Goal: Task Accomplishment & Management: Complete application form

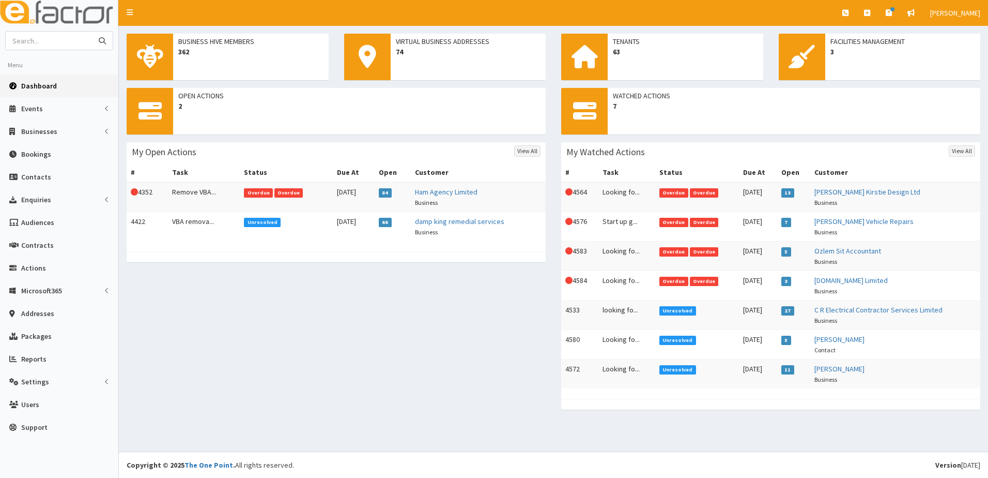
click at [73, 47] on input "text" at bounding box center [49, 41] width 87 height 18
type input "james gallacher"
click at [92, 32] on button "submit" at bounding box center [102, 41] width 21 height 18
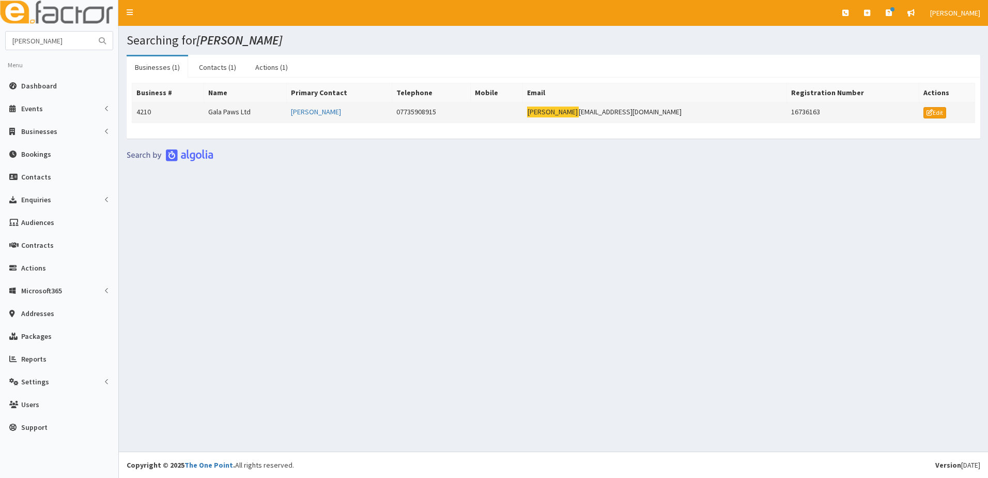
click at [148, 115] on td "4210" at bounding box center [168, 112] width 72 height 21
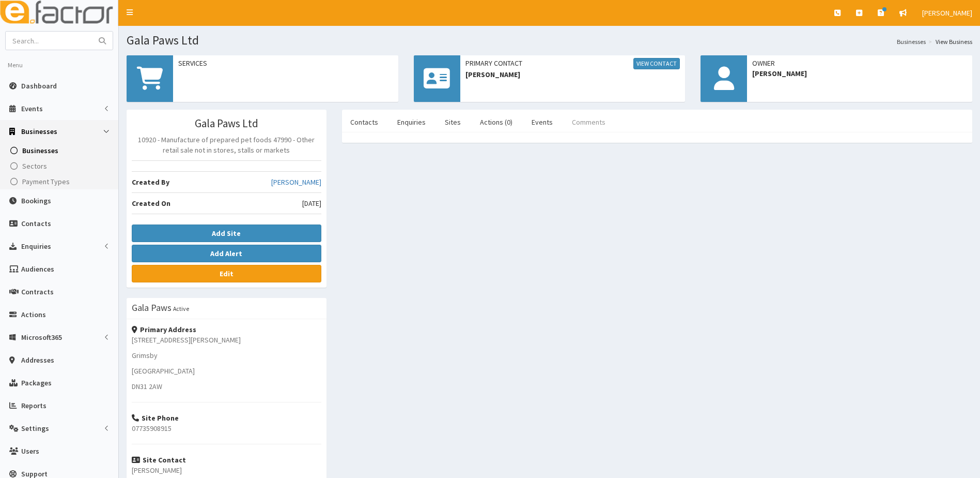
click at [589, 122] on link "Comments" at bounding box center [589, 122] width 50 height 22
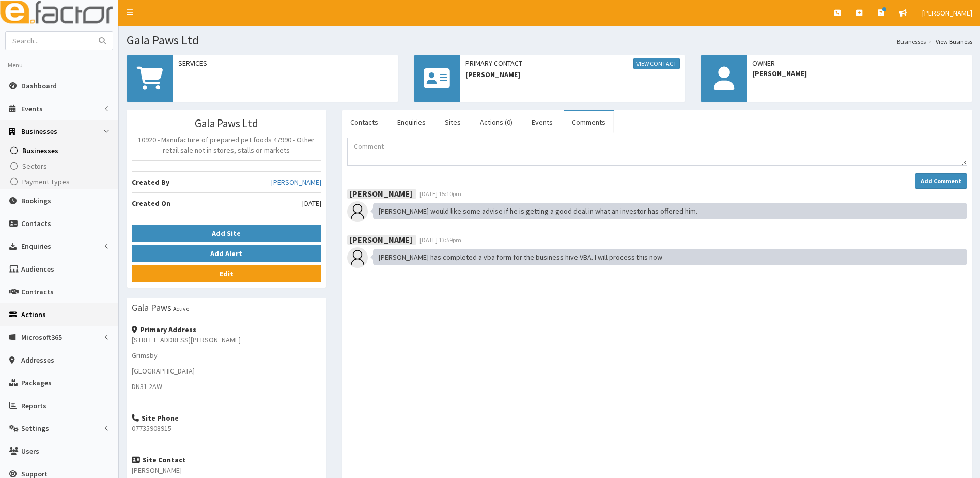
click at [34, 312] on span "Actions" at bounding box center [33, 314] width 25 height 9
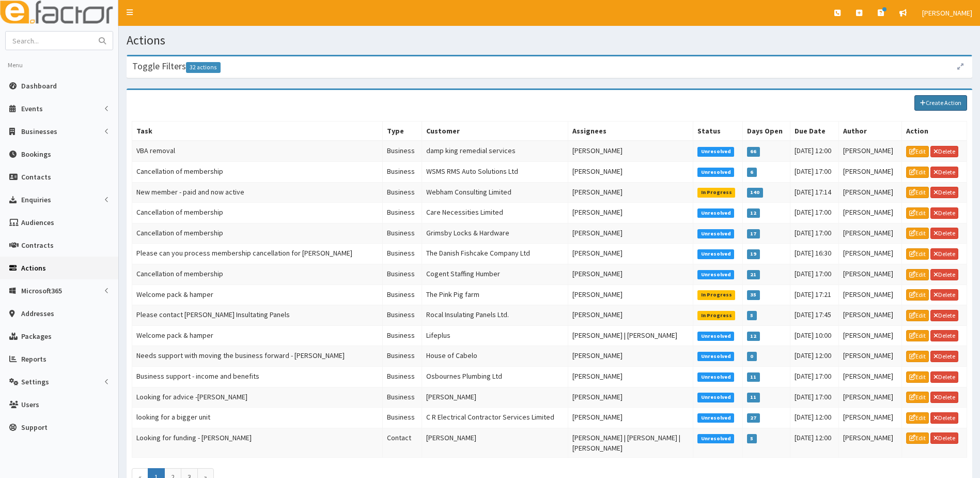
click at [942, 103] on link "Create Action" at bounding box center [941, 103] width 53 height 16
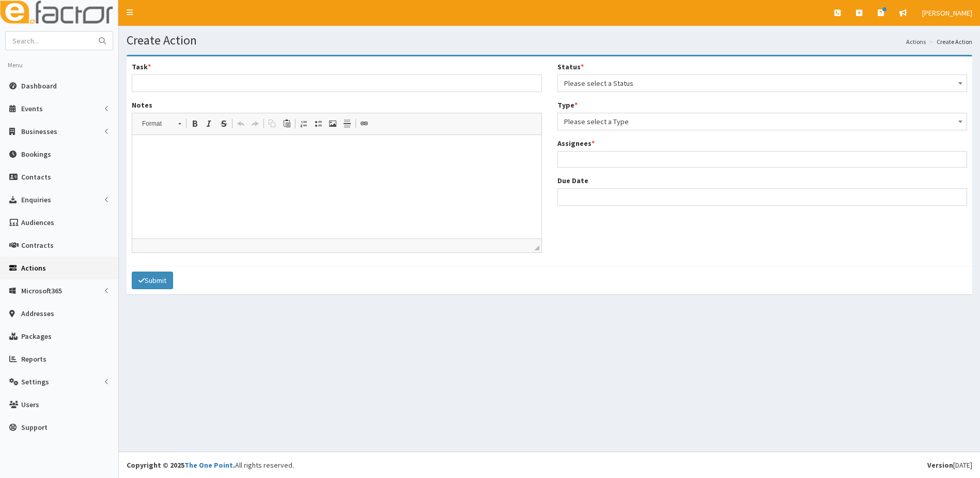
select select
click at [186, 79] on input "Task *" at bounding box center [337, 83] width 410 height 18
click at [146, 146] on p at bounding box center [337, 150] width 389 height 11
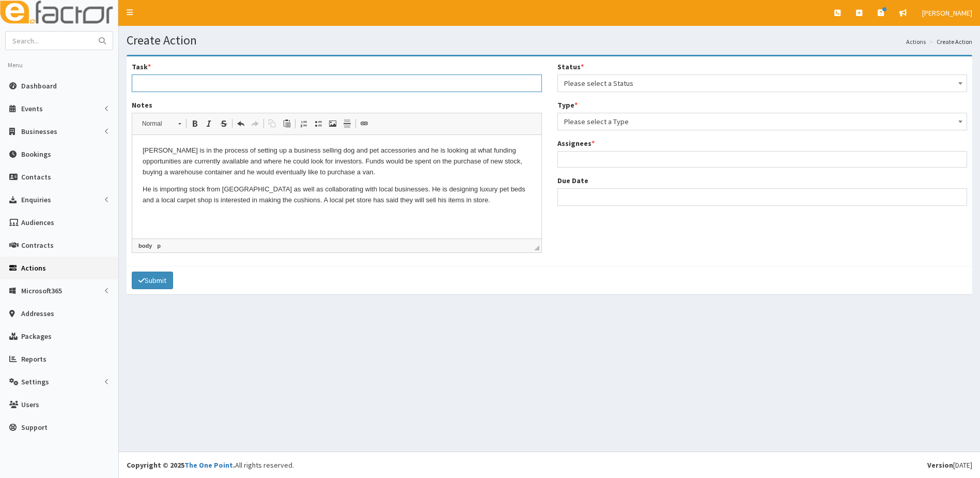
click at [163, 83] on input "Task *" at bounding box center [337, 83] width 410 height 18
type input "Funding available - [PERSON_NAME]"
click at [587, 87] on span "Please select a Status" at bounding box center [762, 83] width 397 height 14
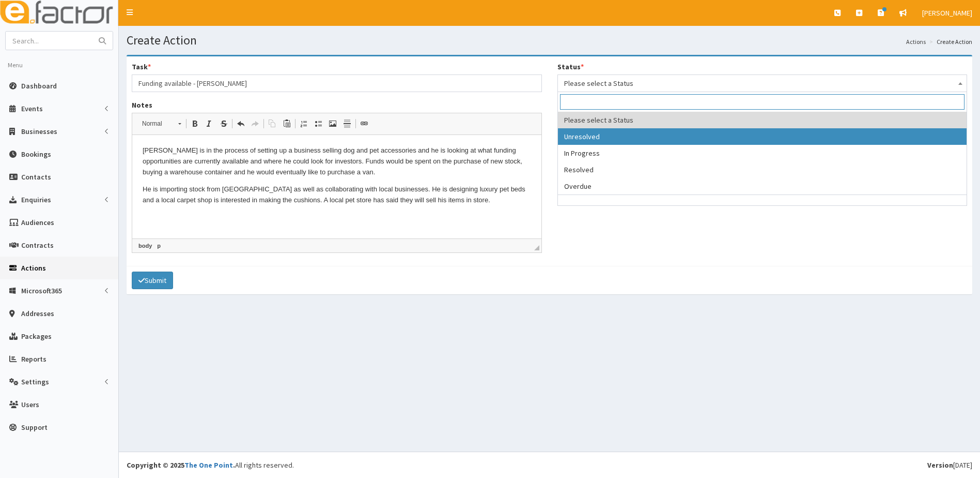
select select "1"
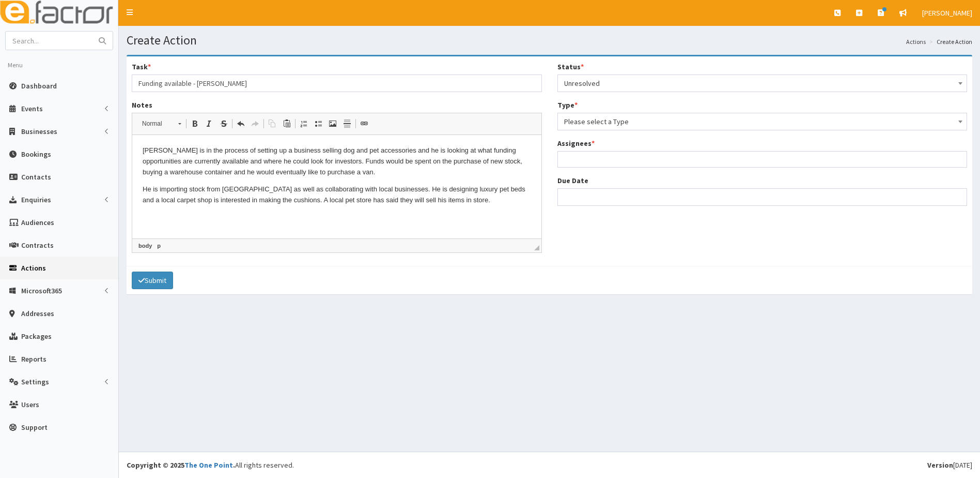
click at [597, 125] on span "Please select a Type" at bounding box center [762, 121] width 397 height 14
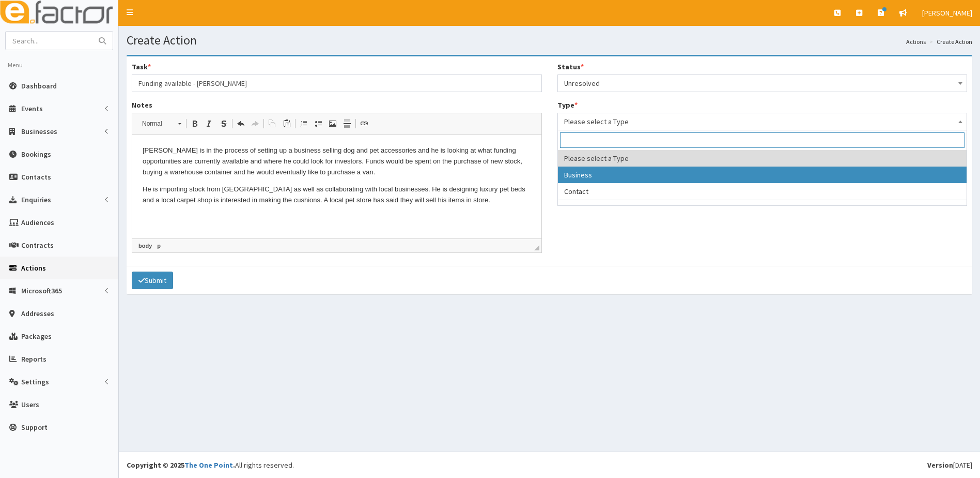
select select "business"
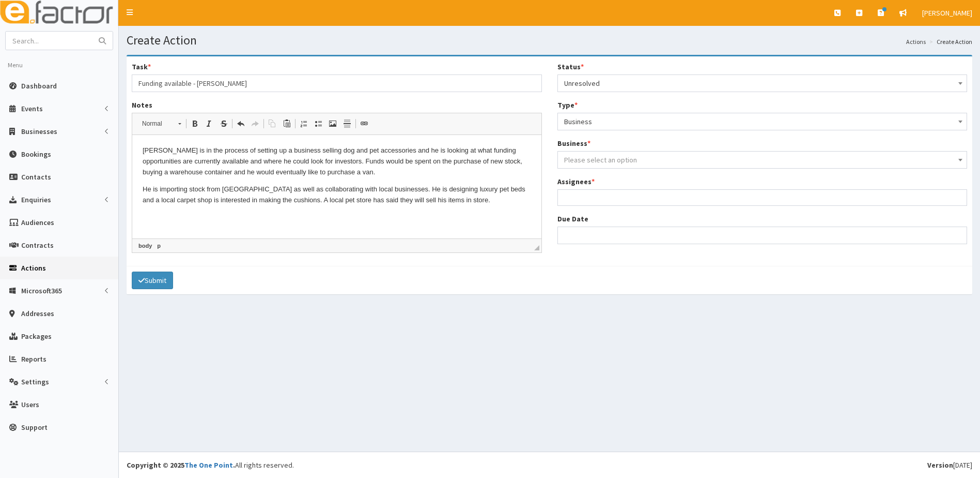
click at [594, 162] on span "Please select an option" at bounding box center [600, 159] width 73 height 9
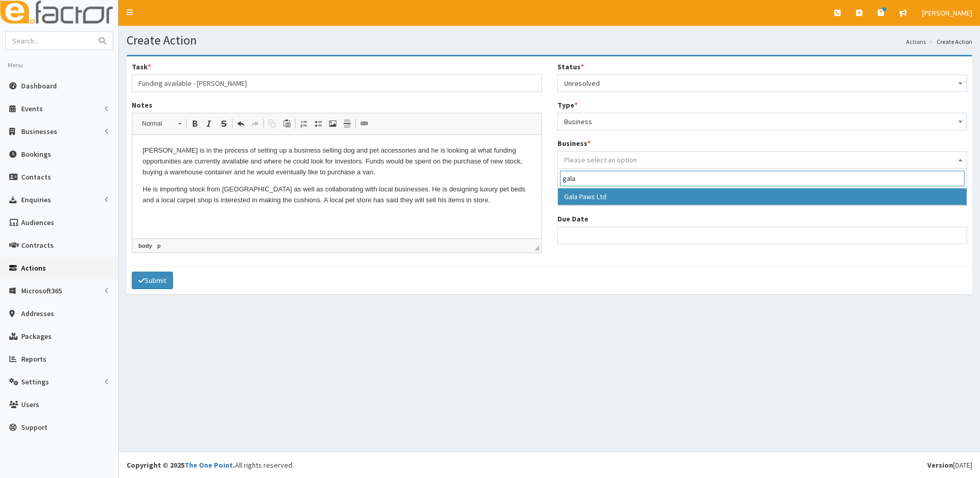
type input "gala"
select select "4210"
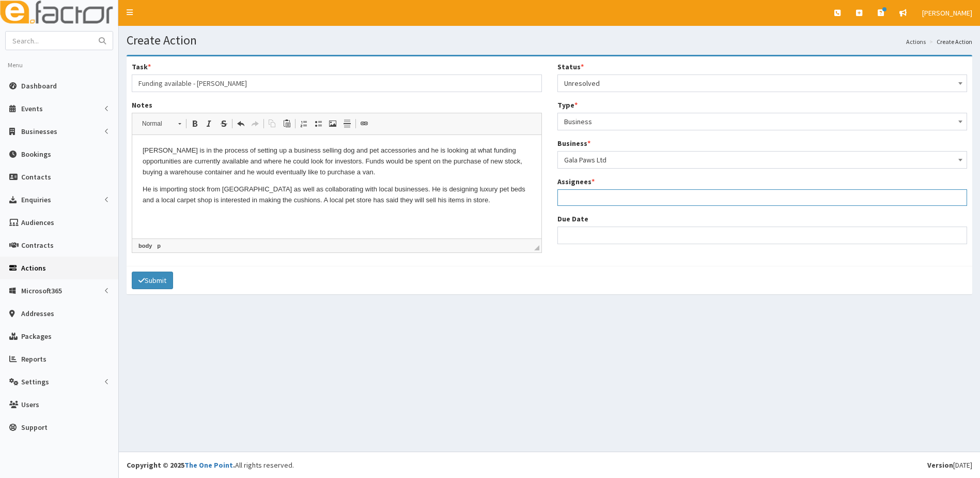
click at [595, 200] on ul at bounding box center [762, 196] width 409 height 13
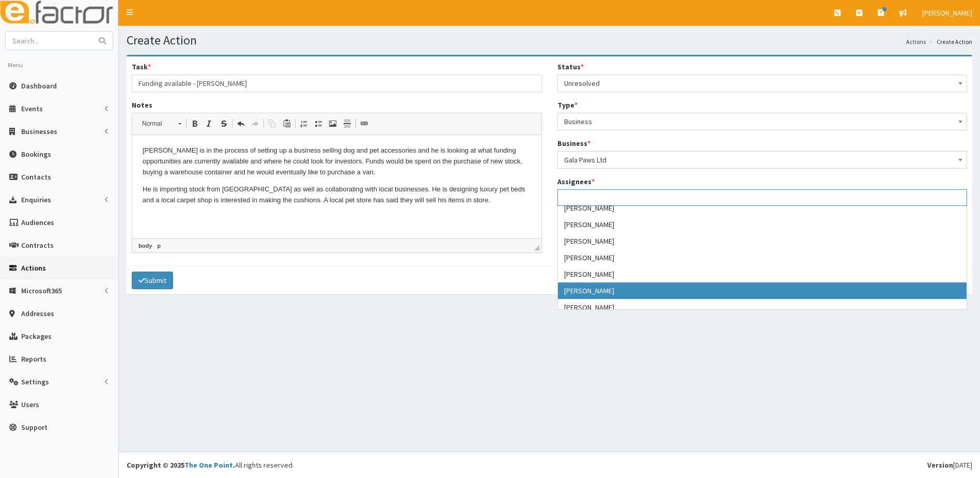
scroll to position [91, 0]
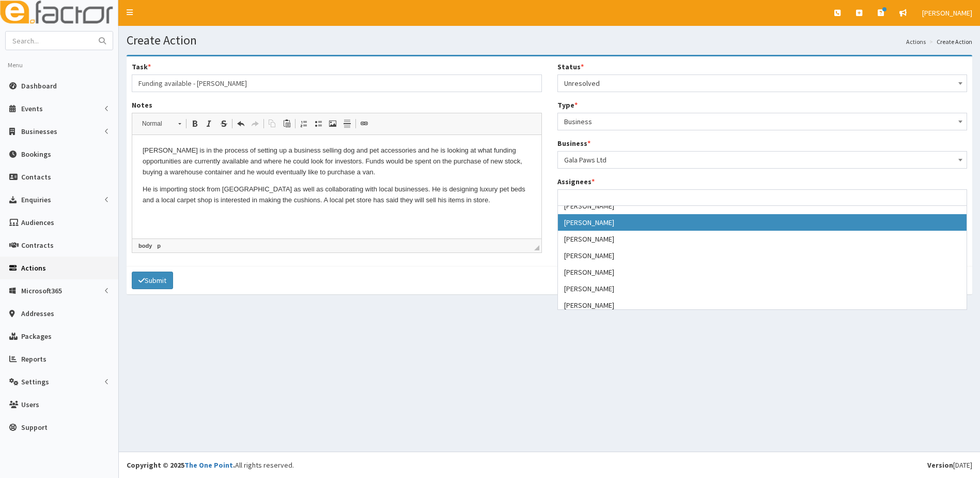
drag, startPoint x: 583, startPoint y: 225, endPoint x: 577, endPoint y: 222, distance: 6.7
select select "16"
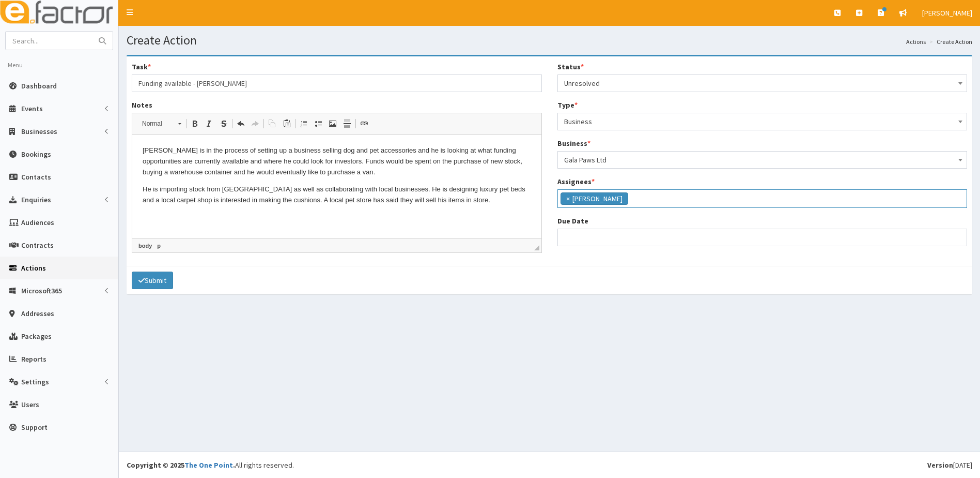
click at [151, 216] on html "James is in the process of setting up a business selling dog and pet accessorie…" at bounding box center [336, 175] width 409 height 81
click at [465, 208] on html "James is in the process of setting up a business selling dog and pet accessorie…" at bounding box center [336, 175] width 409 height 81
click at [676, 204] on ul "× Julie Sweeney" at bounding box center [762, 197] width 409 height 15
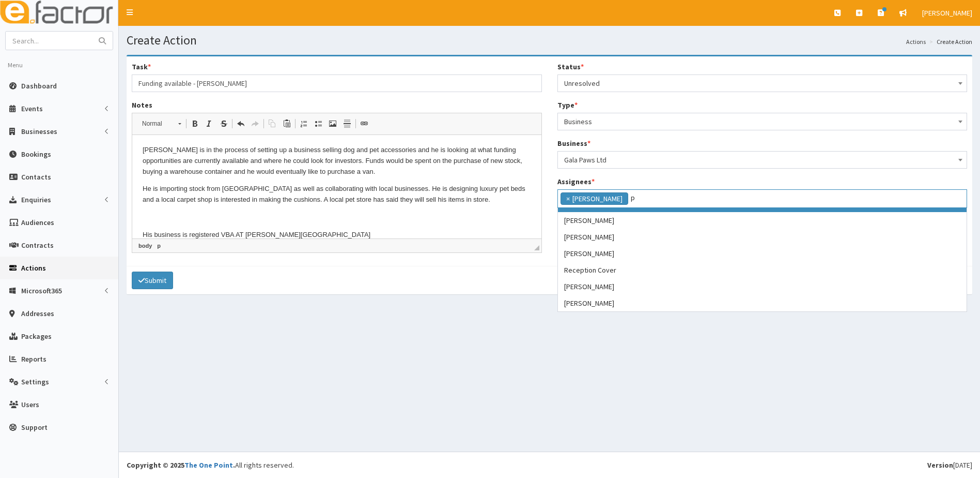
scroll to position [0, 0]
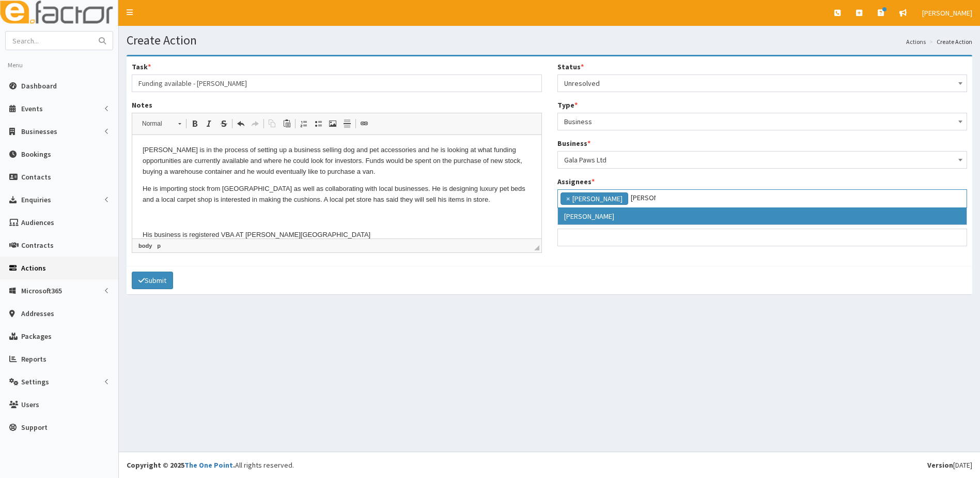
type input "paul"
drag, startPoint x: 583, startPoint y: 217, endPoint x: 651, endPoint y: 215, distance: 68.2
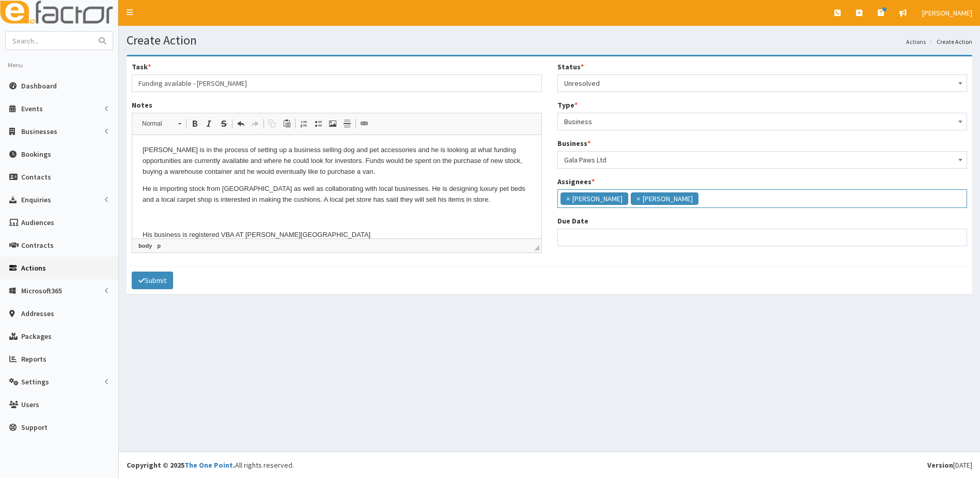
click at [694, 203] on ul "× Julie Sweeney × Paul Slade" at bounding box center [762, 197] width 409 height 15
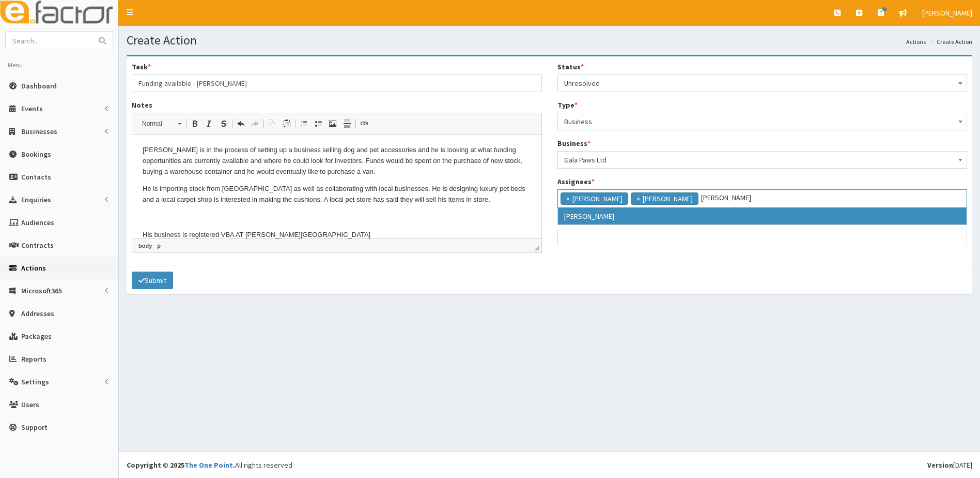
type input "catherine"
select select "10"
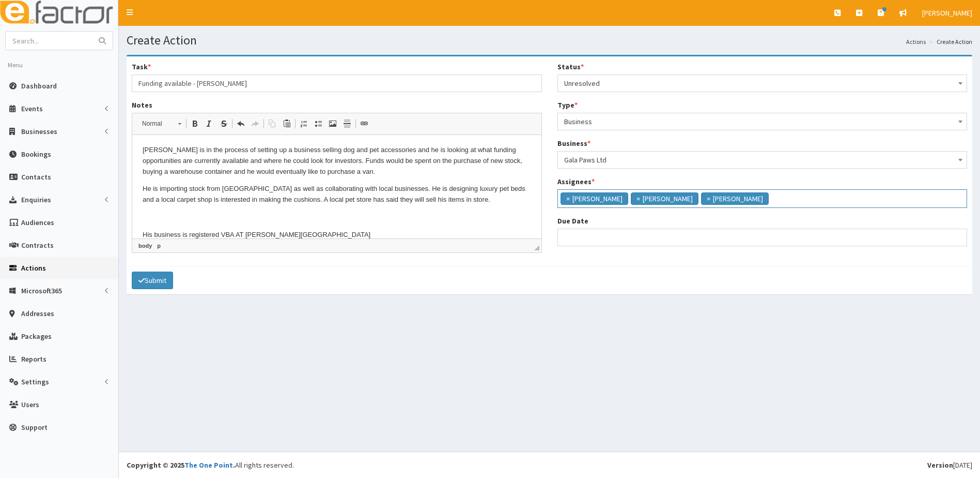
click at [772, 199] on input "search" at bounding box center [799, 197] width 54 height 10
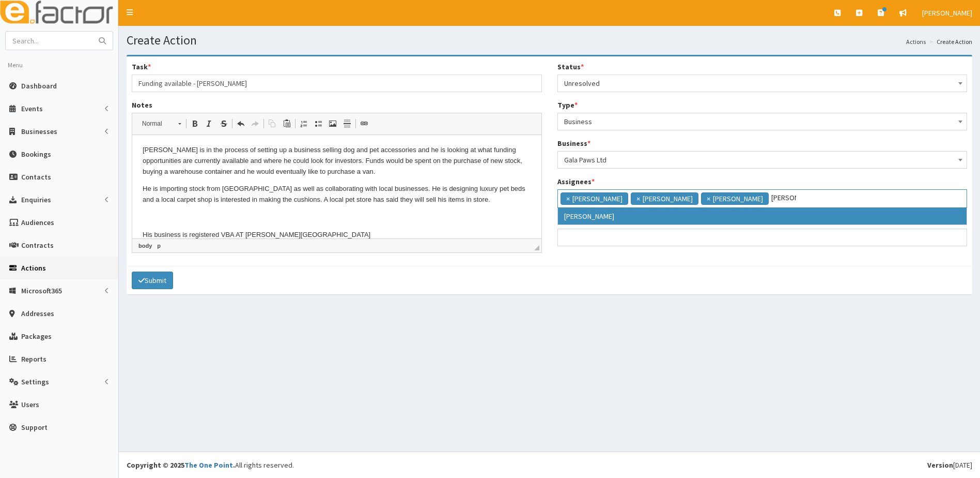
type input "gina"
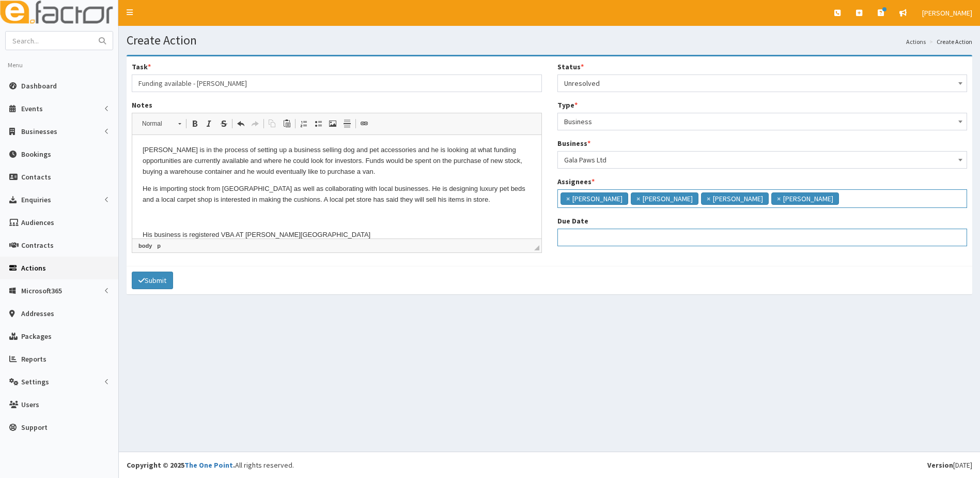
select select "12"
click at [569, 235] on input "Due Date" at bounding box center [763, 237] width 410 height 18
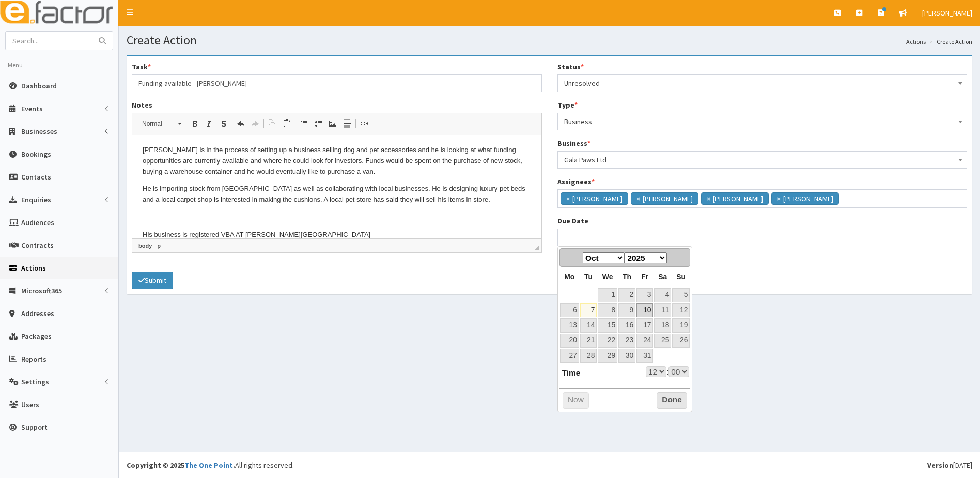
click at [648, 312] on link "10" at bounding box center [645, 310] width 17 height 14
type input "10-10-2025 12:00"
select select "12"
click at [661, 371] on select "00 01 02 03 04 05 06 07 08 09 10 11 12 13 14 15 16 17 18 19 20 21 22 23" at bounding box center [656, 371] width 21 height 11
type input "[DATE] 17:00"
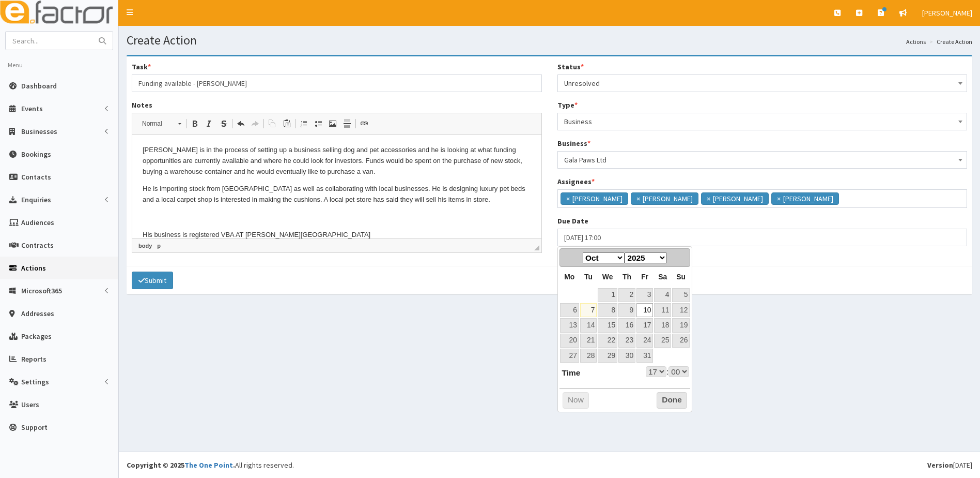
select select "17"
click at [663, 397] on button "Done" at bounding box center [672, 400] width 30 height 17
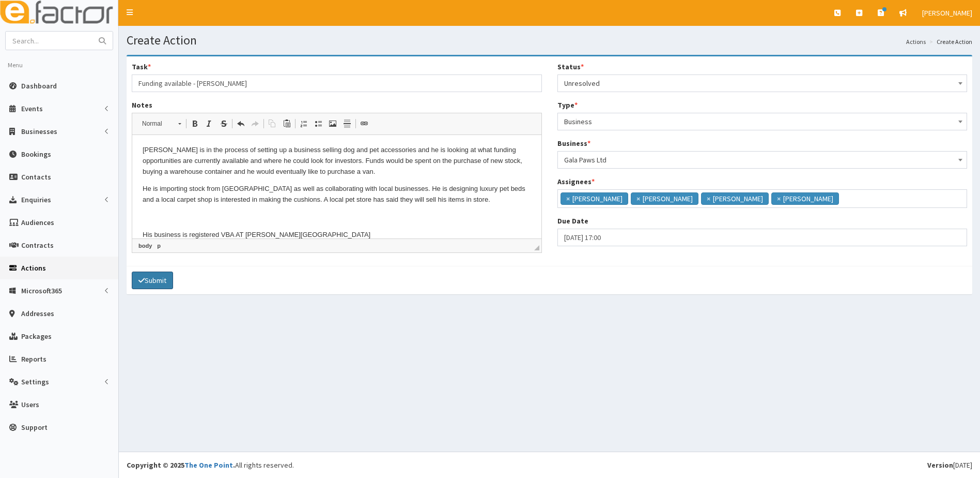
click at [152, 281] on button "Submit" at bounding box center [152, 280] width 41 height 18
